Goal: Task Accomplishment & Management: Use online tool/utility

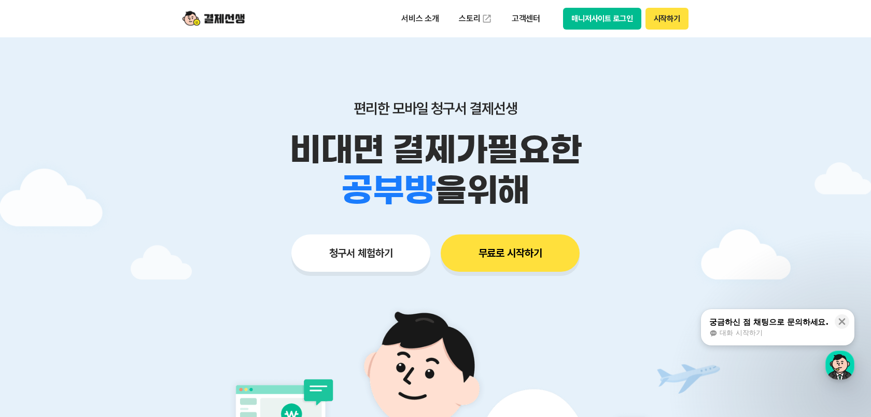
click at [606, 64] on div "편리한 모바일 청구서 결제선생 비대면 결제가 필요한 학원 공부방 호텔 쇼핑몰 병원 배달 보험사 항공사 골프장 을 위해 청구서 체험하기 무료로 …" at bounding box center [435, 165] width 531 height 256
click at [624, 22] on button "매니저사이트 로그인" at bounding box center [602, 19] width 78 height 22
click at [664, 31] on div "서비스 소개 스토리 고객센터 매니저사이트 로그인 시작하기" at bounding box center [435, 18] width 531 height 37
click at [663, 17] on button "시작하기" at bounding box center [666, 19] width 43 height 22
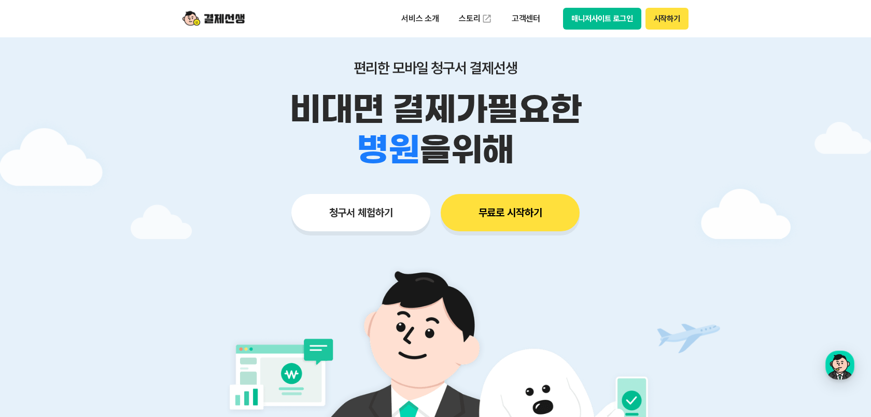
scroll to position [39, 0]
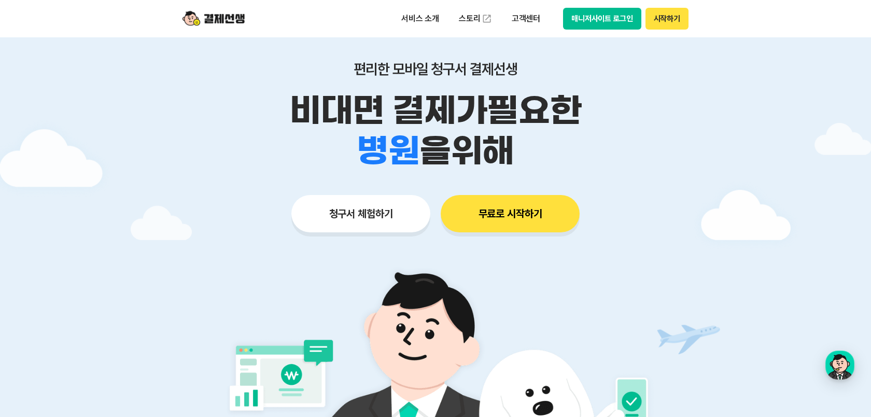
click at [373, 222] on button "청구서 체험하기" at bounding box center [360, 213] width 139 height 37
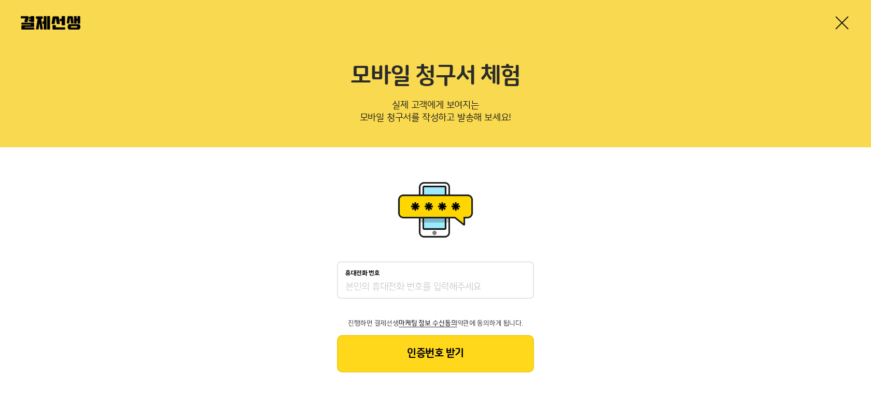
click at [481, 66] on h2 "모바일 청구서 체험" at bounding box center [435, 76] width 829 height 28
